Goal: Task Accomplishment & Management: Manage account settings

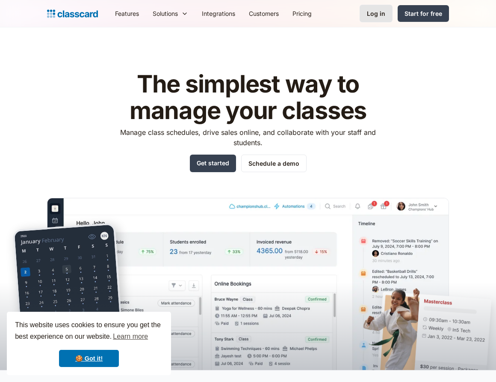
click at [383, 19] on link "Log in" at bounding box center [376, 14] width 33 height 18
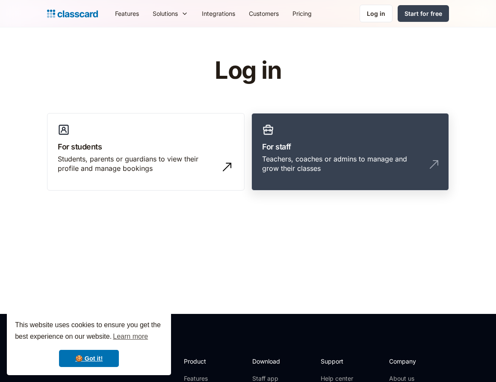
click at [353, 175] on div "Teachers, coaches or admins to manage and grow their classes" at bounding box center [350, 167] width 176 height 26
